Goal: Check status: Check status

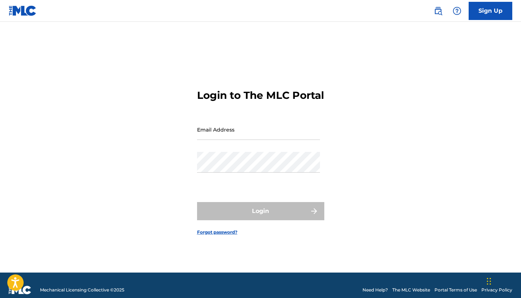
click at [260, 135] on input "Email Address" at bounding box center [258, 129] width 123 height 21
type input "[EMAIL_ADDRESS][DOMAIN_NAME]"
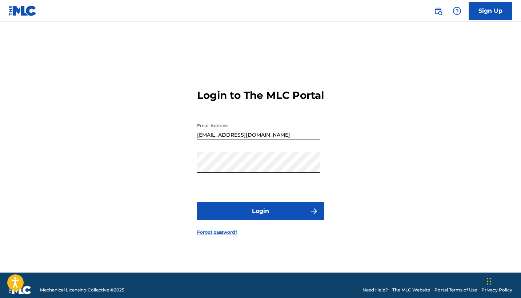
click at [238, 218] on button "Login" at bounding box center [260, 211] width 127 height 18
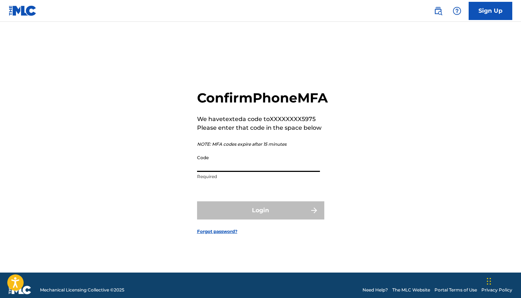
click at [229, 167] on input "Code" at bounding box center [258, 161] width 123 height 21
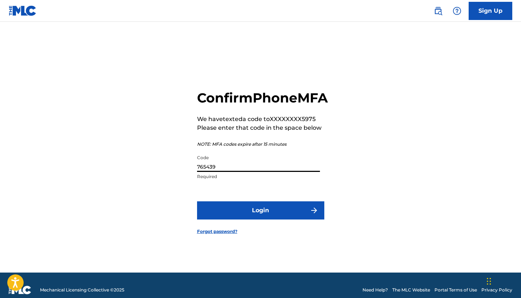
type input "765439"
click at [259, 211] on button "Login" at bounding box center [260, 210] width 127 height 18
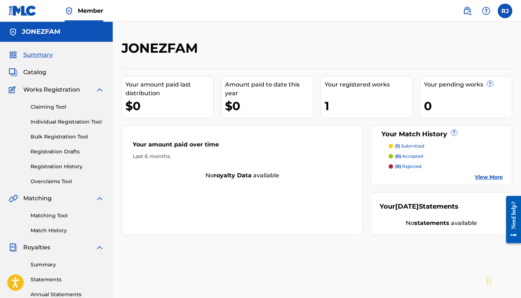
click at [52, 166] on link "Registration History" at bounding box center [67, 167] width 73 height 8
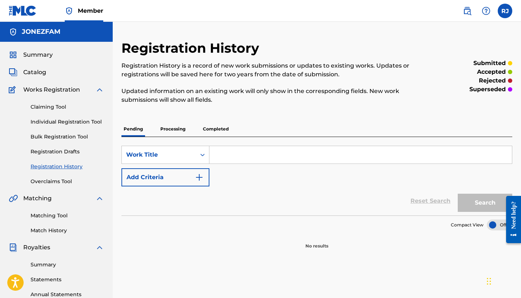
click at [182, 126] on p "Processing" at bounding box center [172, 128] width 29 height 15
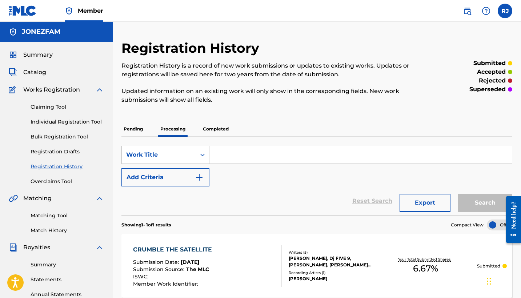
click at [213, 128] on p "Completed" at bounding box center [216, 128] width 30 height 15
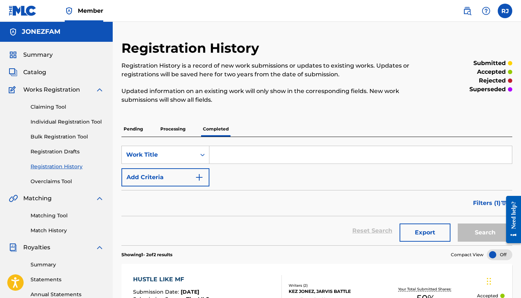
click at [36, 37] on div "JONEZFAM" at bounding box center [56, 32] width 113 height 20
click at [38, 53] on span "Summary" at bounding box center [37, 55] width 29 height 9
